Goal: Transaction & Acquisition: Purchase product/service

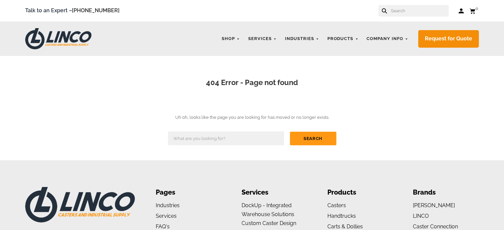
click at [217, 134] on input "text" at bounding box center [226, 138] width 116 height 14
click at [354, 83] on h1 "404 Error - Page not found" at bounding box center [252, 82] width 464 height 11
click at [215, 136] on input "text" at bounding box center [226, 138] width 116 height 14
type input "cart wheels 10""
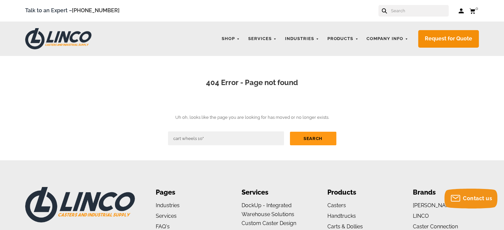
click at [324, 134] on input "Search" at bounding box center [313, 139] width 46 height 14
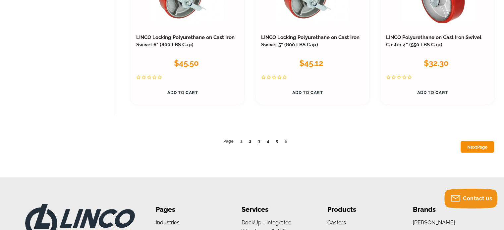
scroll to position [3680, 0]
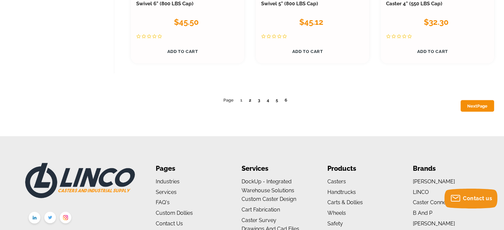
click at [250, 100] on link "2" at bounding box center [250, 99] width 2 height 5
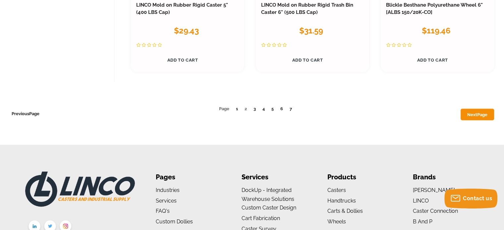
scroll to position [3677, 0]
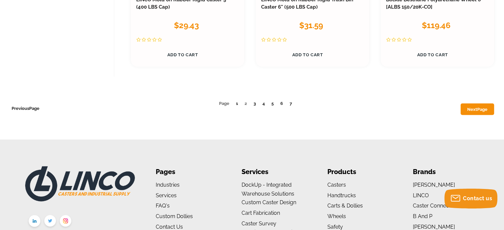
click at [253, 101] on link "3" at bounding box center [254, 103] width 2 height 5
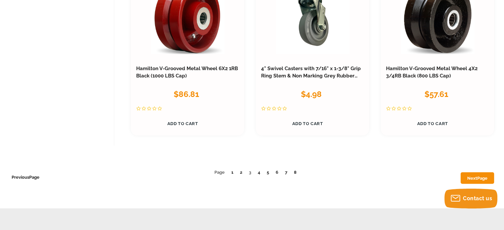
scroll to position [3614, 0]
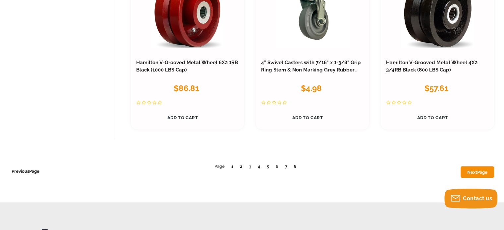
click at [266, 163] on li "5" at bounding box center [267, 166] width 4 height 7
click at [260, 163] on ul "Previous Page Page 1 2 3 4 5 6 7 8 Next Page" at bounding box center [257, 167] width 474 height 8
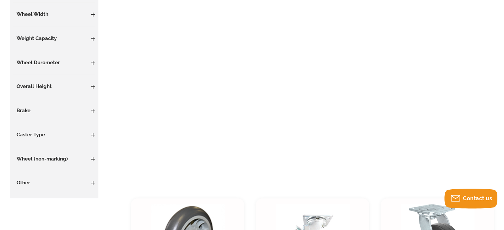
scroll to position [0, 0]
